Goal: Book appointment/travel/reservation

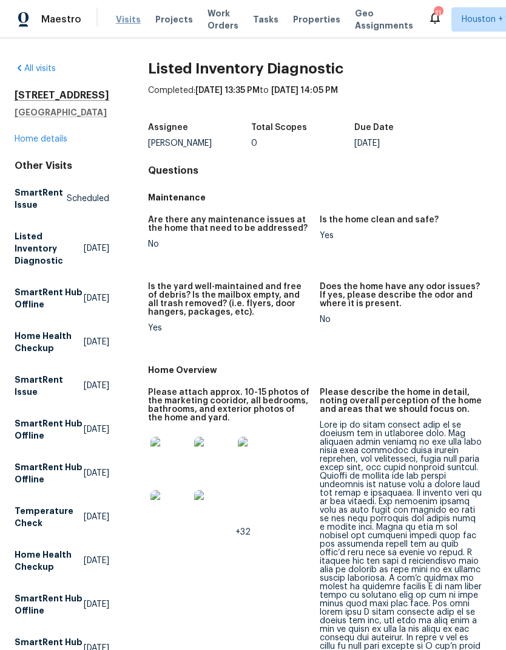
click at [123, 21] on span "Visits" at bounding box center [128, 19] width 25 height 12
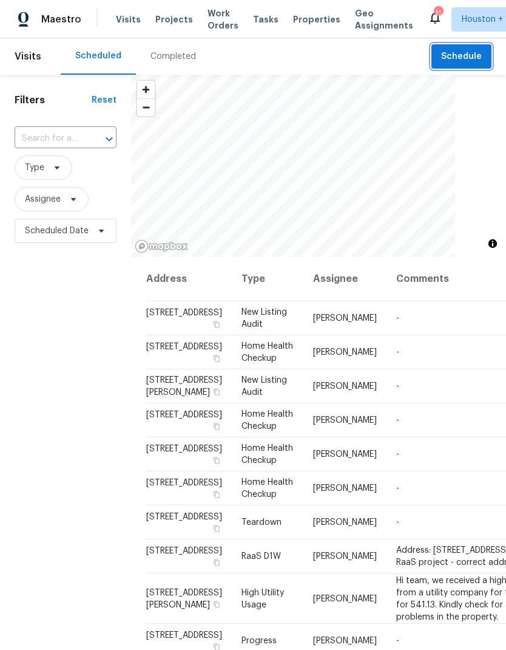
click at [442, 53] on button "Schedule" at bounding box center [462, 56] width 60 height 25
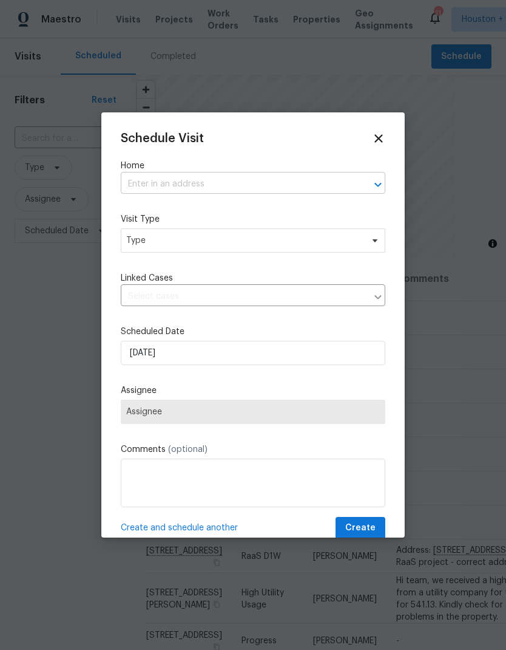
click at [127, 178] on input "text" at bounding box center [236, 184] width 231 height 19
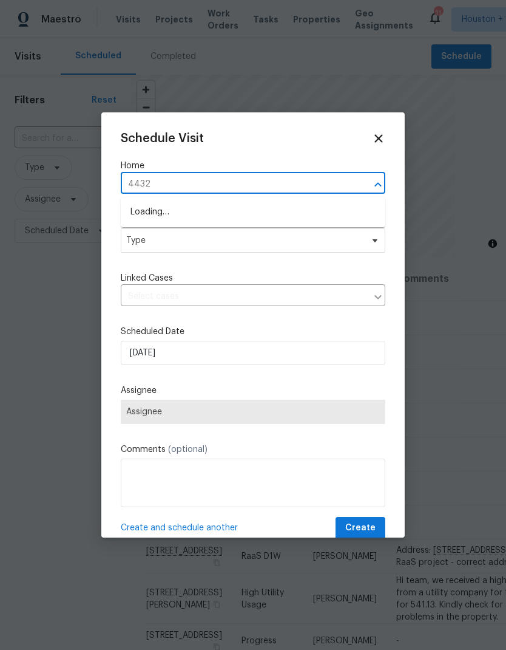
type input "4432 m"
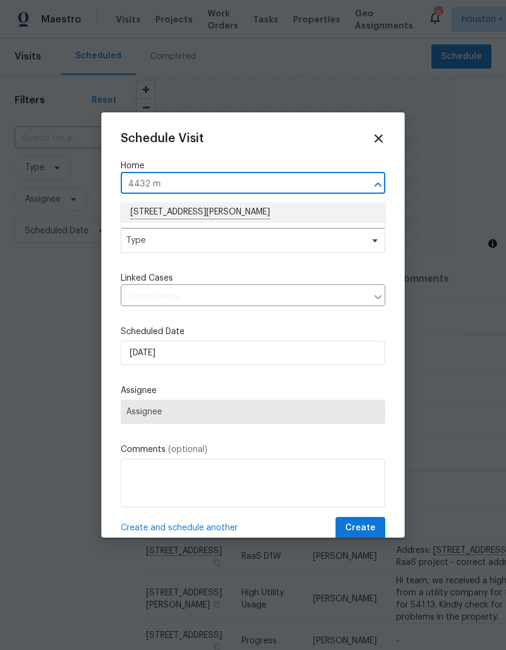
click at [145, 208] on li "[STREET_ADDRESS][PERSON_NAME]" at bounding box center [253, 212] width 265 height 21
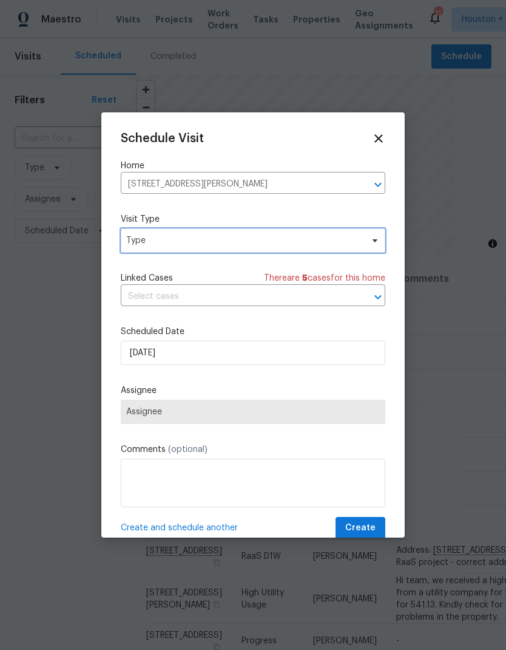
click at [133, 239] on span "Type" at bounding box center [244, 240] width 236 height 12
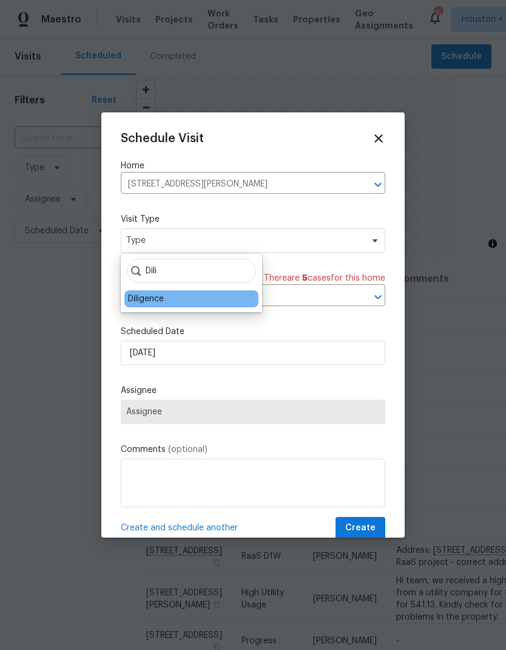
type input "Dili"
click at [142, 296] on div "Diligence" at bounding box center [146, 299] width 36 height 12
type input "[DATE] 1:32 pm"
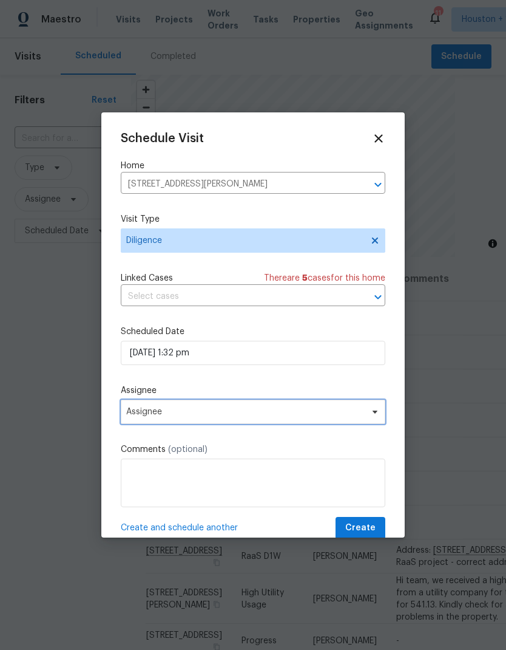
click at [134, 410] on span "Assignee" at bounding box center [245, 412] width 238 height 10
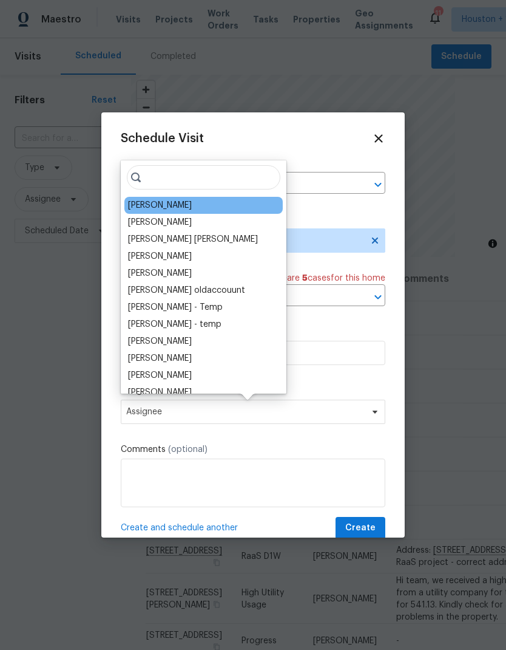
click at [138, 203] on div "[PERSON_NAME]" at bounding box center [160, 205] width 64 height 12
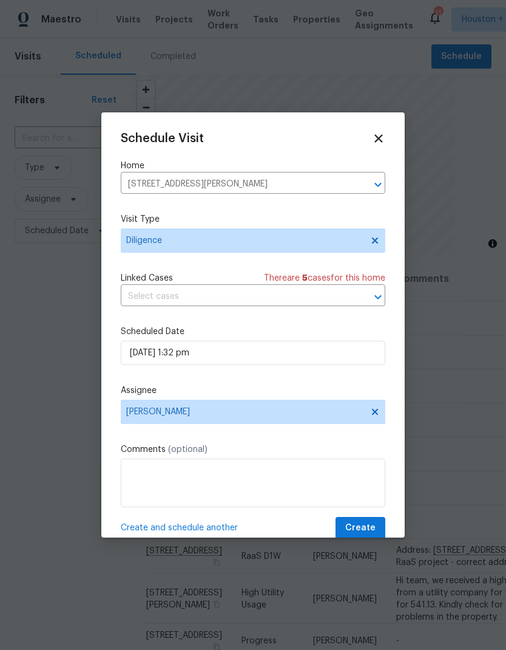
click at [374, 529] on span "Create" at bounding box center [360, 527] width 30 height 15
